Goal: Register for event/course

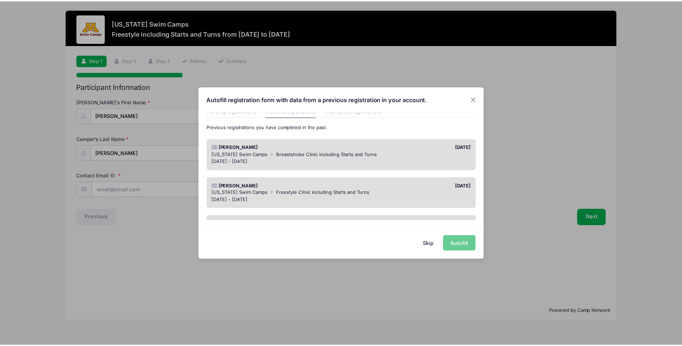
scroll to position [72, 0]
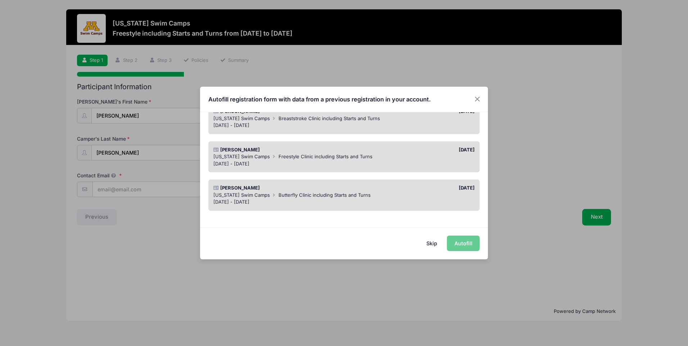
click at [281, 195] on span "Butterfly Clinic including Starts and Turns" at bounding box center [324, 195] width 92 height 6
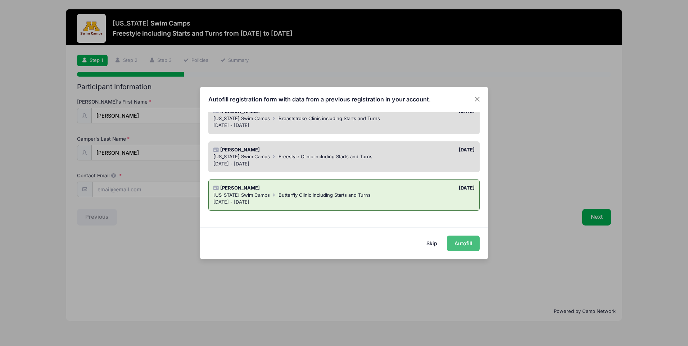
click at [471, 244] on button "Autofill" at bounding box center [463, 243] width 33 height 15
type input "[EMAIL_ADDRESS][DOMAIN_NAME]"
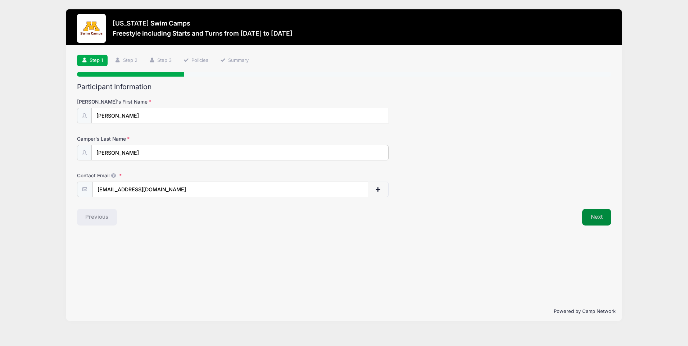
click at [587, 216] on button "Next" at bounding box center [596, 217] width 29 height 17
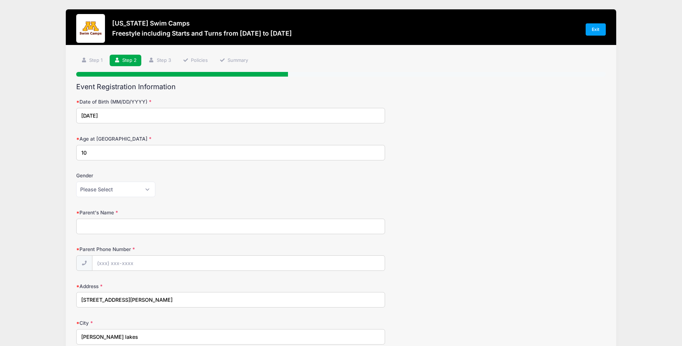
drag, startPoint x: 110, startPoint y: 147, endPoint x: 64, endPoint y: 152, distance: 46.3
click at [65, 152] on div "[US_STATE] Swim Camps Freestyle including Starts and Turns from [DATE] to [DATE…" at bounding box center [341, 312] width 661 height 625
type input "12"
type input "[PERSON_NAME]"
type input "[PHONE_NUMBER]"
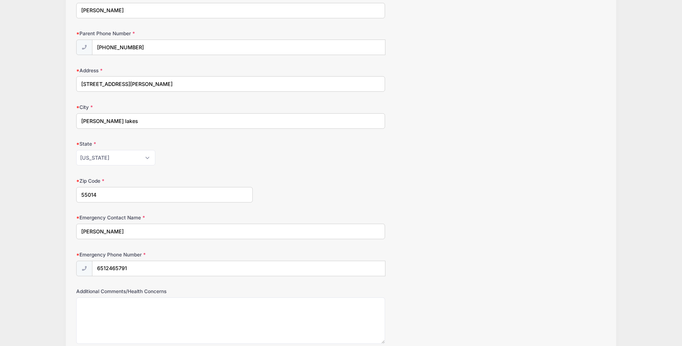
scroll to position [279, 0]
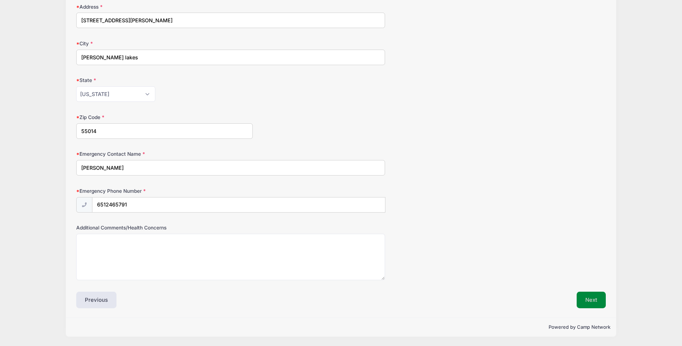
type input "12"
drag, startPoint x: 597, startPoint y: 301, endPoint x: 526, endPoint y: 284, distance: 72.8
click at [597, 300] on button "Next" at bounding box center [591, 300] width 29 height 17
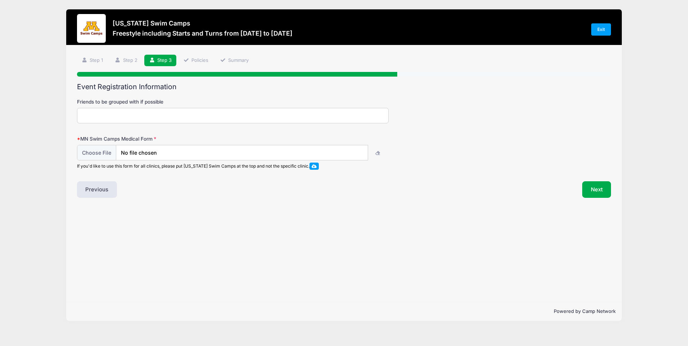
scroll to position [0, 0]
click at [314, 165] on span at bounding box center [313, 166] width 5 height 4
click at [106, 112] on input "Friends to be grouped with if possible" at bounding box center [232, 115] width 311 height 15
type input "[PERSON_NAME]"
click at [88, 151] on input "file" at bounding box center [222, 152] width 291 height 15
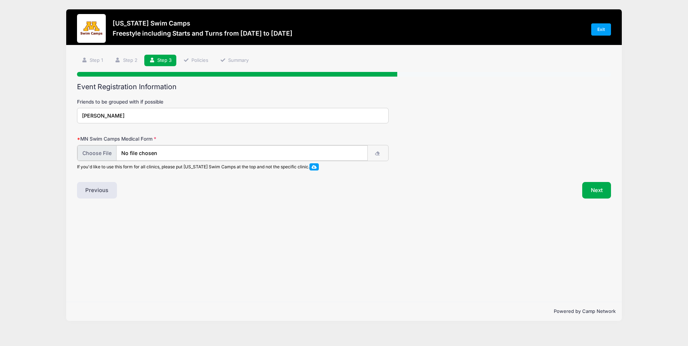
click at [91, 155] on input "file" at bounding box center [222, 152] width 291 height 15
type input "C:\fakepath\2025 Swim Form.pdf"
click at [597, 189] on button "Next" at bounding box center [596, 189] width 29 height 17
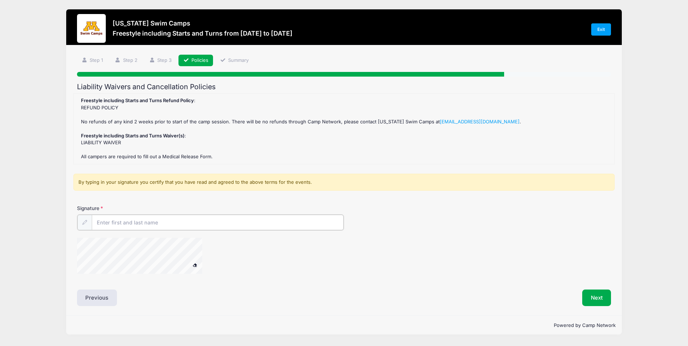
click at [108, 223] on input "Signature" at bounding box center [218, 222] width 252 height 15
type input "[PERSON_NAME]"
click at [594, 296] on button "Next" at bounding box center [596, 297] width 29 height 17
click at [591, 297] on button "Next" at bounding box center [596, 297] width 29 height 17
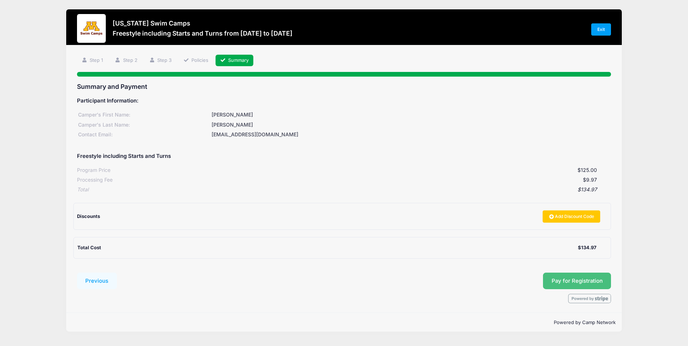
click at [568, 282] on button "Pay for Registration" at bounding box center [577, 281] width 68 height 17
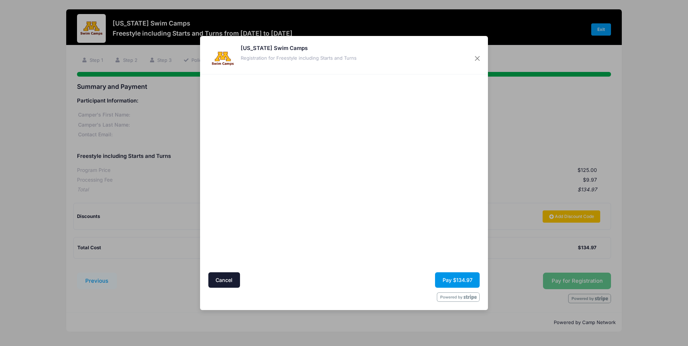
click at [452, 277] on button "Pay $134.97" at bounding box center [457, 279] width 45 height 15
